Goal: Transaction & Acquisition: Purchase product/service

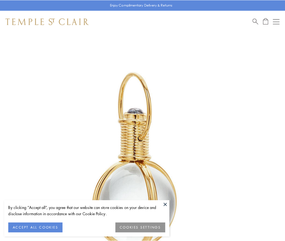
scroll to position [142, 0]
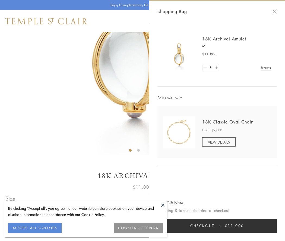
click at [217, 226] on button "Checkout $11,000" at bounding box center [216, 226] width 119 height 14
